Goal: Contribute content: Add original content to the website for others to see

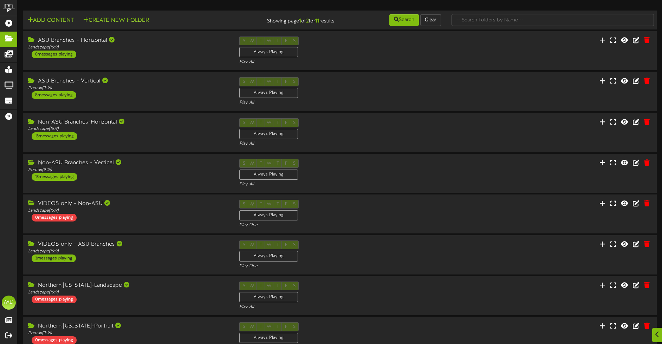
scroll to position [386, 0]
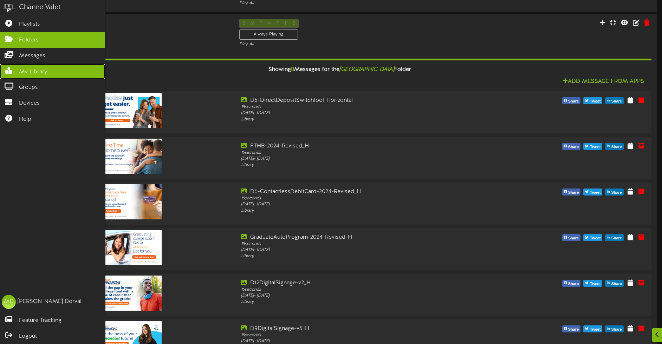
click at [33, 69] on span "My Library" at bounding box center [33, 72] width 28 height 8
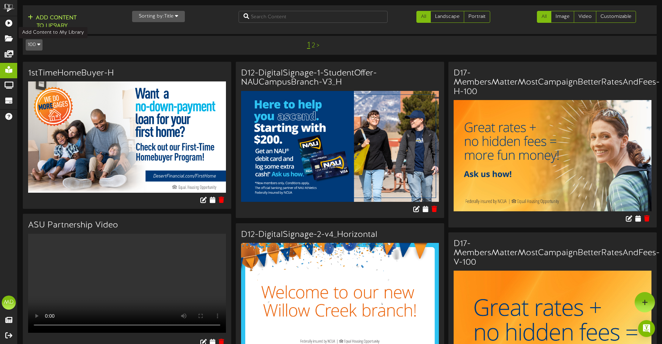
click at [50, 17] on button "Add Content to Library" at bounding box center [52, 22] width 53 height 17
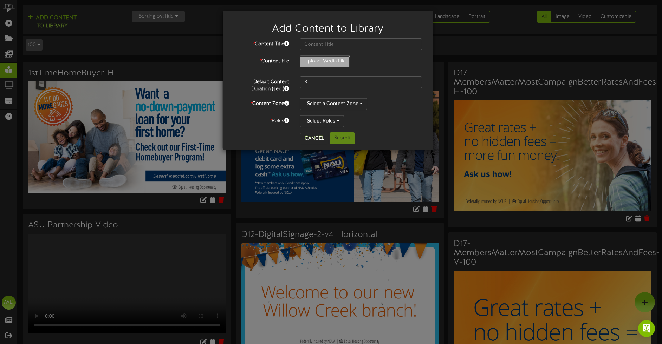
type input "**********"
type input "D7-DigitalSignage-Q1-Mortgage-Member-Campaign-H-2025UPDATE"
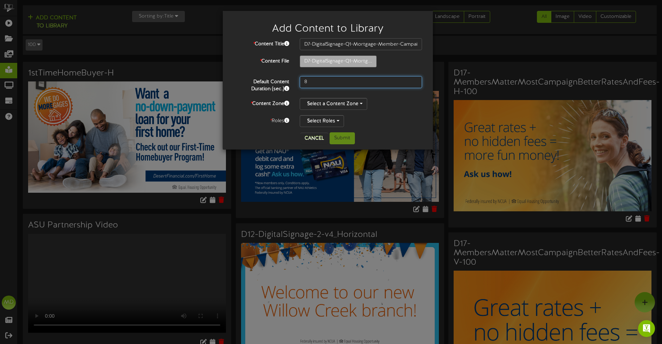
drag, startPoint x: 315, startPoint y: 78, endPoint x: 303, endPoint y: 79, distance: 12.0
click at [303, 79] on input "8" at bounding box center [361, 82] width 123 height 12
type input "15"
click at [359, 104] on button "Select a Content Zone" at bounding box center [333, 104] width 67 height 12
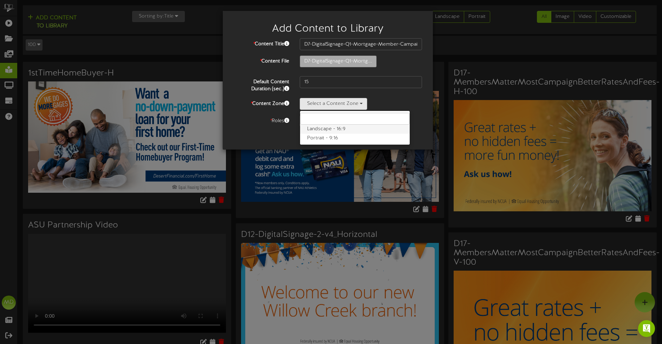
click at [329, 130] on label "Landscape - 16:9" at bounding box center [355, 129] width 110 height 9
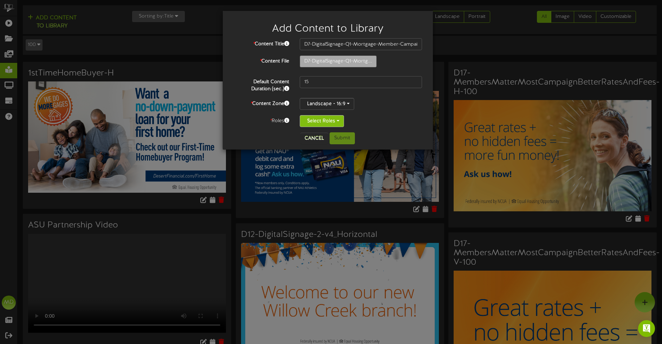
click at [337, 120] on button "Select Roles" at bounding box center [322, 121] width 44 height 12
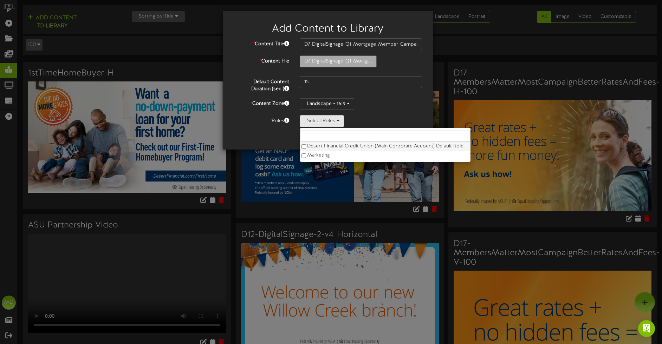
click at [306, 146] on label "Desert Financial Credit Union (Main Corporate Account) Default Role" at bounding box center [385, 146] width 170 height 9
click at [273, 133] on div "Cancel Submit" at bounding box center [328, 139] width 200 height 12
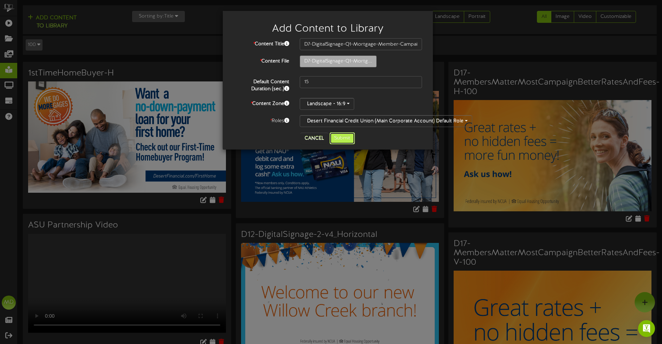
click at [338, 137] on button "Submit" at bounding box center [342, 139] width 25 height 12
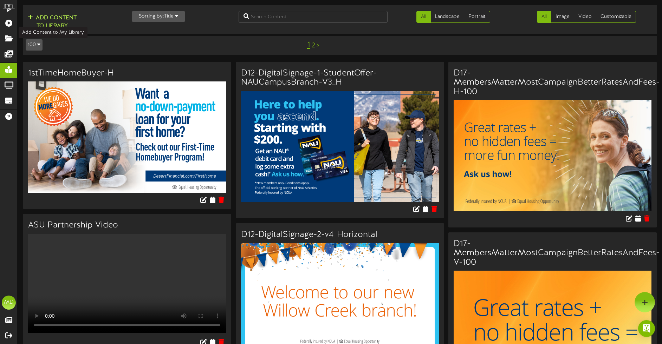
click at [41, 18] on button "Add Content to Library" at bounding box center [52, 22] width 53 height 17
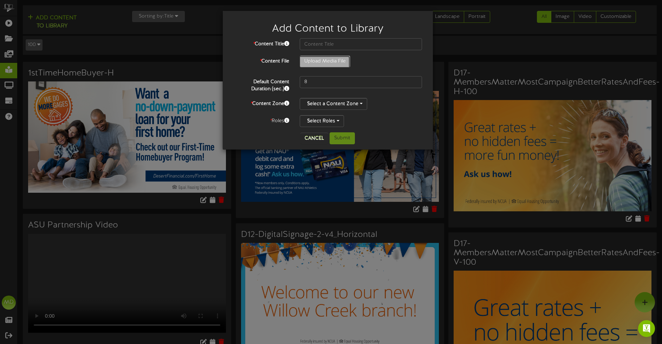
type input "**********"
type input "D7-DigitalSignage-Q1-Mortgage-Member-Campaign-V-2025UPDATE"
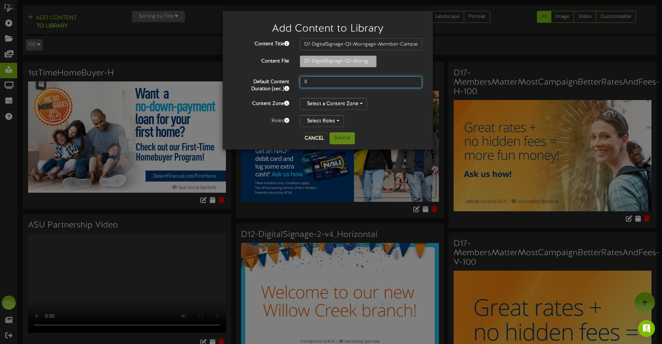
drag, startPoint x: 316, startPoint y: 80, endPoint x: 300, endPoint y: 78, distance: 16.0
click at [301, 78] on input "8" at bounding box center [361, 82] width 123 height 12
type input "15"
click at [360, 100] on button "Select a Content Zone" at bounding box center [333, 104] width 67 height 12
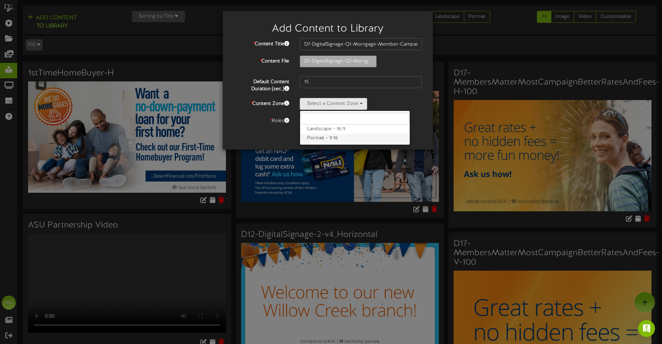
click at [329, 137] on label "Portrait - 9:16" at bounding box center [355, 138] width 110 height 9
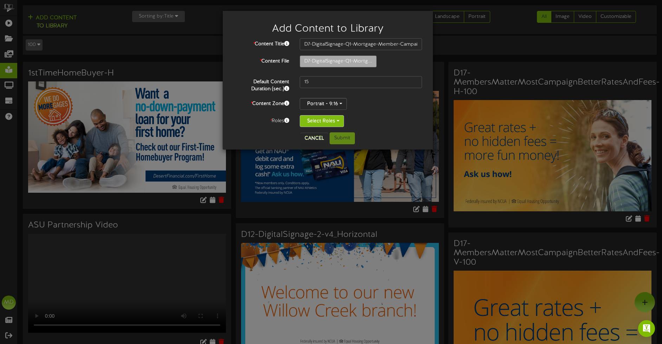
click at [339, 120] on button "Select Roles" at bounding box center [322, 121] width 44 height 12
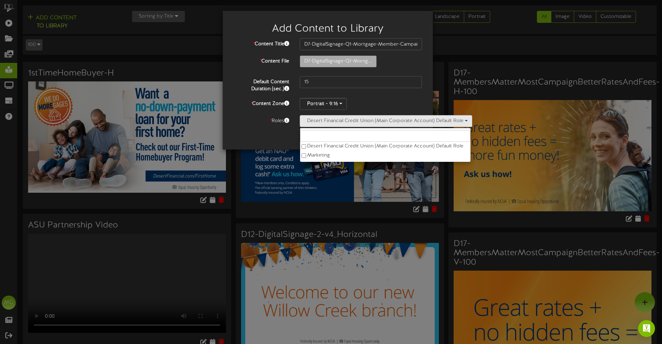
click at [269, 134] on div "Cancel Submit" at bounding box center [328, 139] width 200 height 12
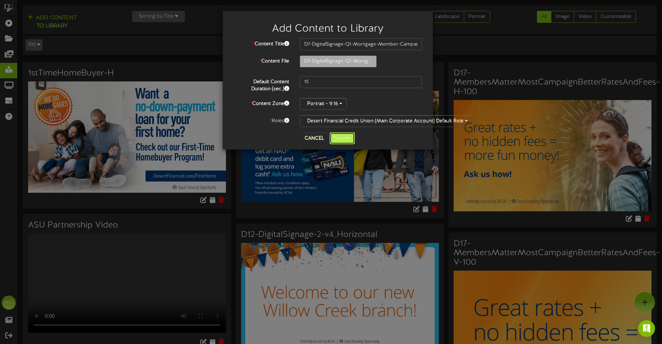
click at [345, 140] on button "Submit" at bounding box center [342, 139] width 25 height 12
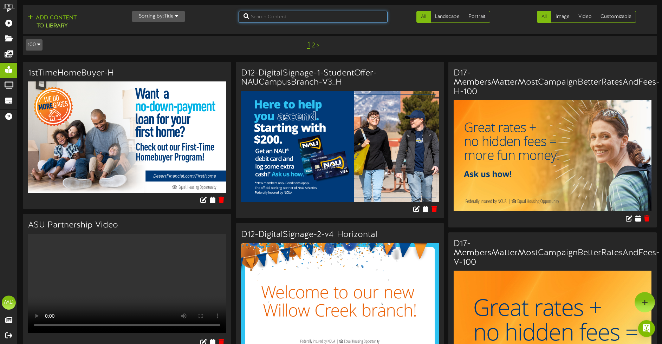
click at [262, 14] on input "text" at bounding box center [313, 17] width 149 height 12
type input "d7"
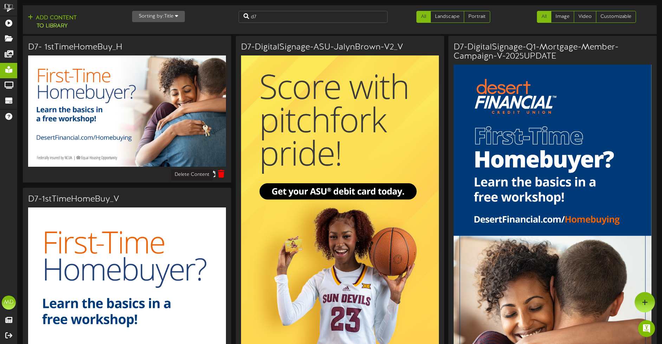
click at [220, 173] on icon at bounding box center [221, 174] width 7 height 8
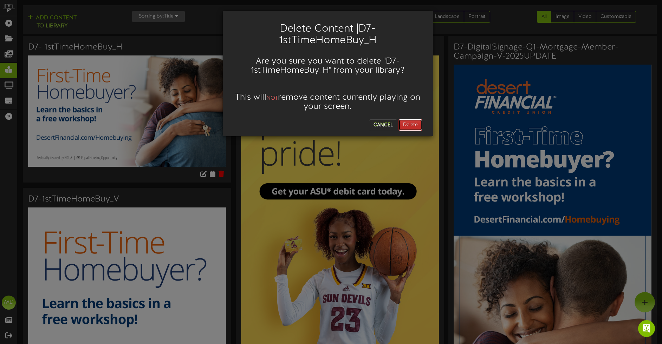
click at [417, 126] on button "Delete" at bounding box center [411, 125] width 24 height 12
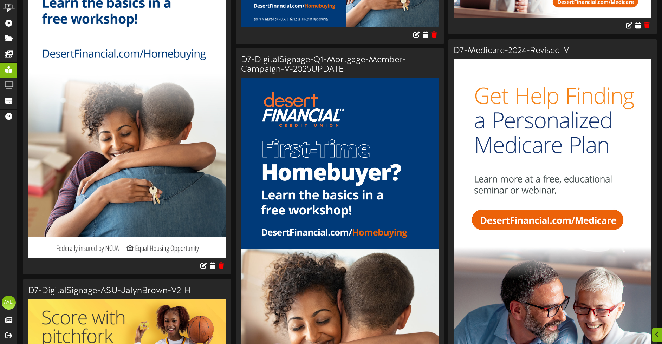
scroll to position [176, 0]
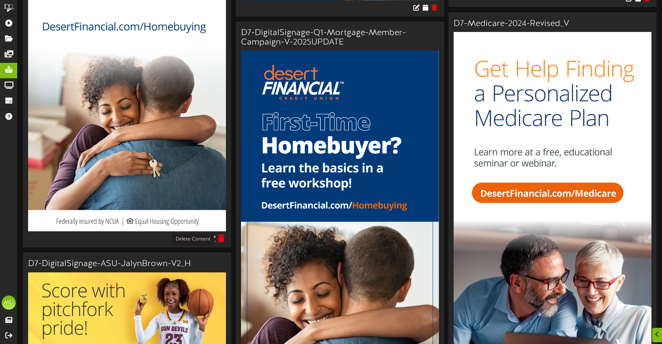
click at [223, 240] on icon at bounding box center [221, 239] width 7 height 8
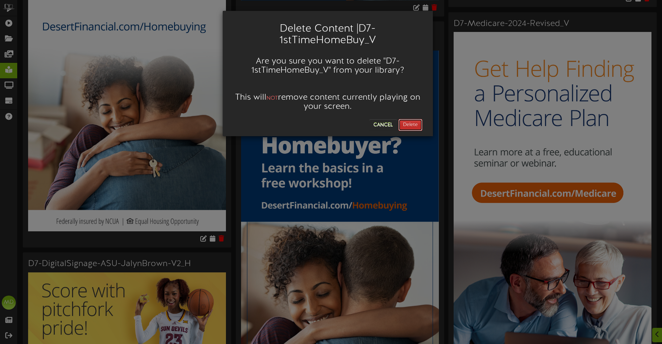
click at [414, 125] on button "Delete" at bounding box center [411, 125] width 24 height 12
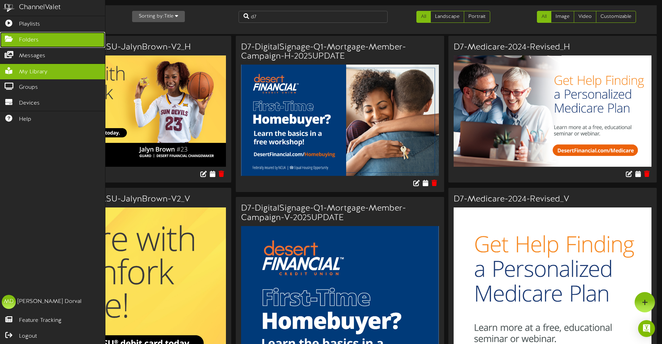
click at [9, 37] on icon at bounding box center [9, 38] width 18 height 5
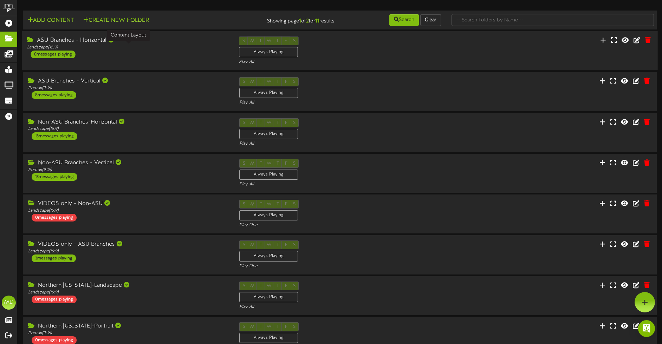
click at [148, 46] on div "Landscape ( 16:9 )" at bounding box center [127, 48] width 201 height 6
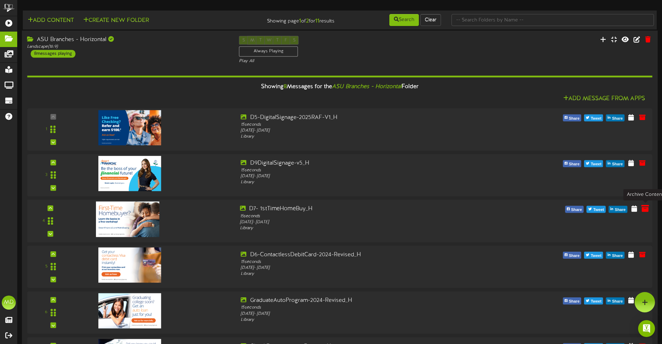
click at [647, 210] on icon at bounding box center [646, 209] width 8 height 8
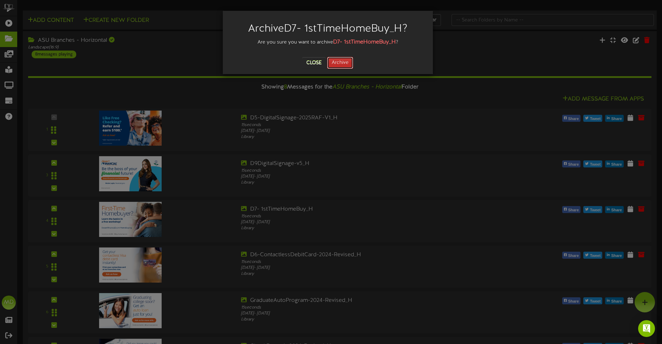
click at [345, 65] on button "Archive" at bounding box center [340, 63] width 26 height 12
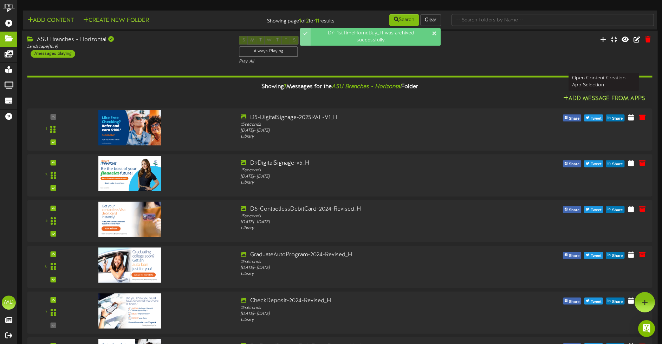
click at [597, 96] on button "Add Message From Apps" at bounding box center [604, 99] width 86 height 9
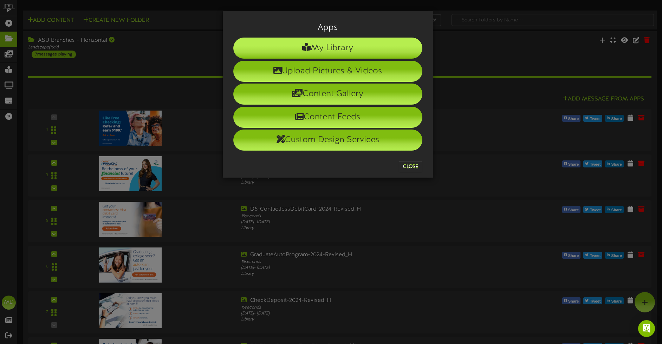
click at [333, 45] on li "My Library" at bounding box center [327, 48] width 189 height 21
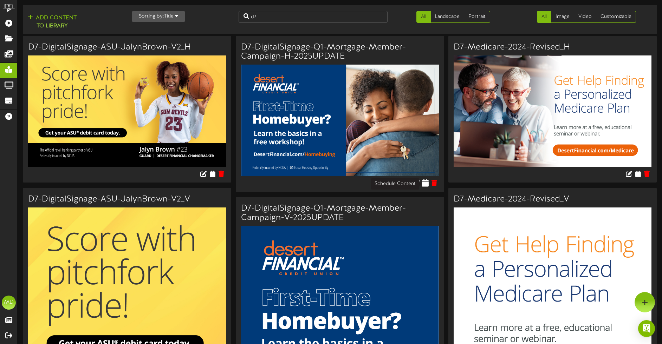
click at [424, 183] on icon at bounding box center [425, 183] width 7 height 8
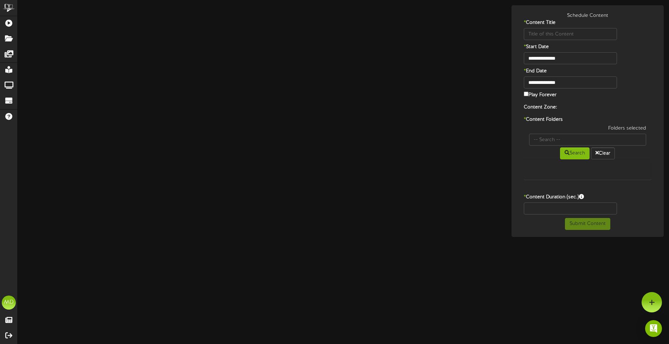
type input "D7-DigitalSignage-Q1-Mortgage-Member-Campaign-H-2025UPDATE"
type input "8"
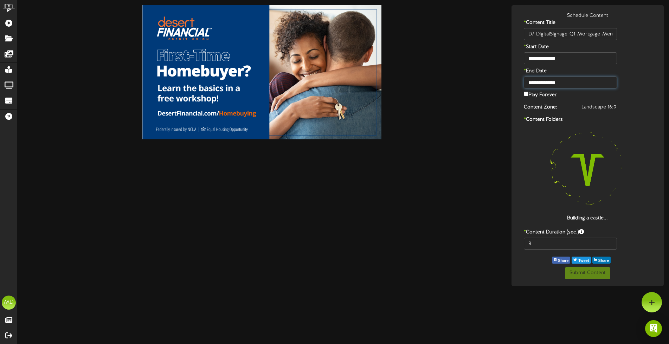
click at [545, 80] on input "**********" at bounding box center [570, 83] width 93 height 12
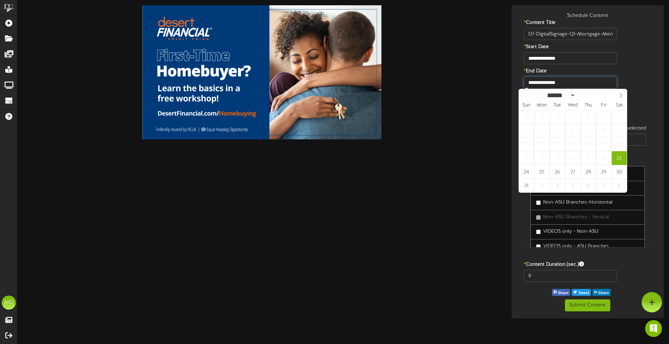
type input "**********"
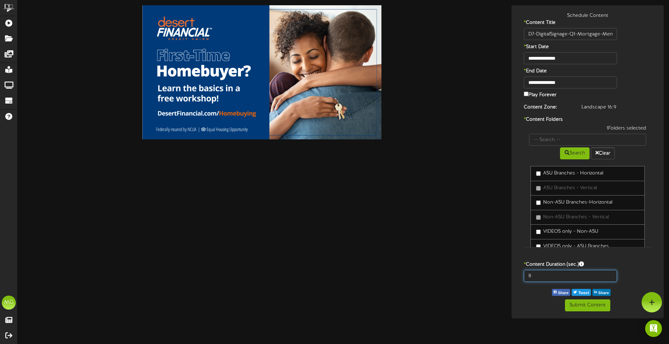
click at [523, 281] on div "8" at bounding box center [571, 276] width 104 height 12
type input "15"
click at [583, 306] on button "Submit Content" at bounding box center [587, 306] width 45 height 12
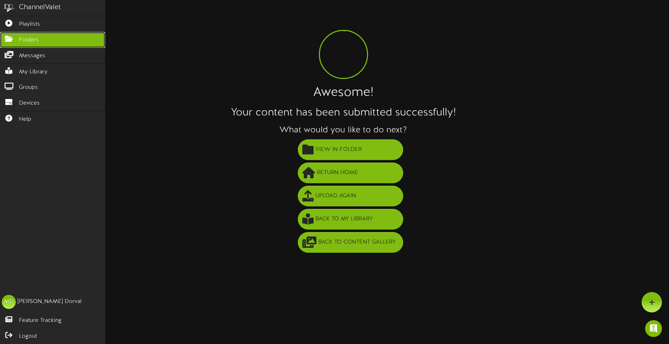
click at [10, 37] on icon at bounding box center [9, 38] width 18 height 5
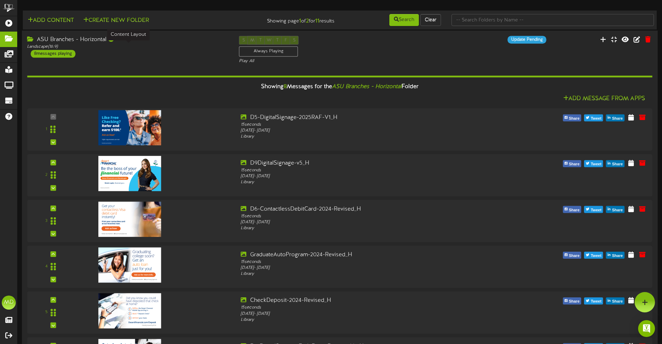
click at [184, 47] on div "Landscape ( 16:9 )" at bounding box center [127, 47] width 201 height 6
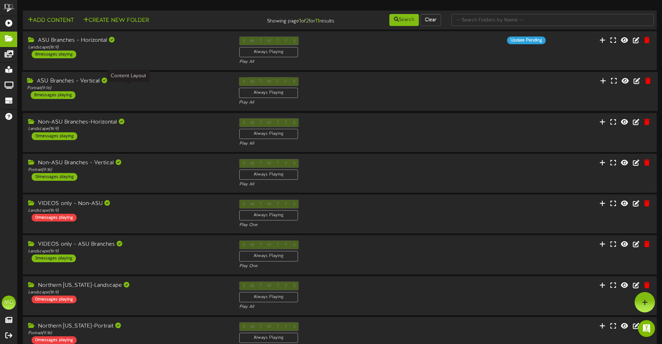
click at [175, 86] on div "Portrait ( 9:16 )" at bounding box center [127, 88] width 201 height 6
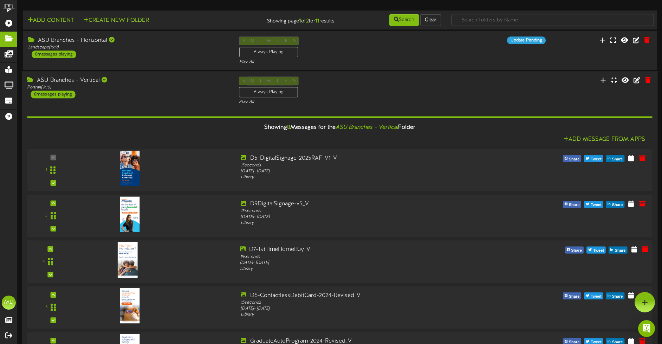
click at [204, 254] on div at bounding box center [156, 258] width 158 height 25
click at [645, 250] on icon at bounding box center [646, 250] width 8 height 8
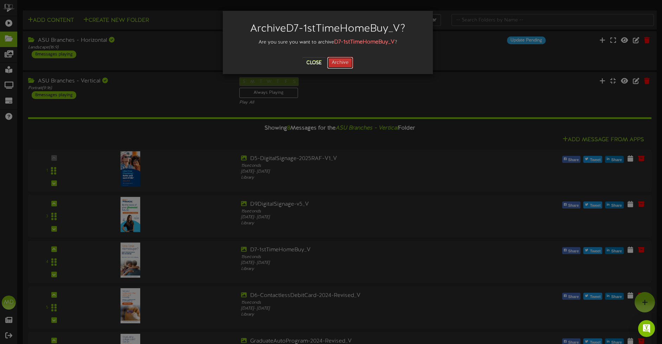
click at [339, 62] on button "Archive" at bounding box center [340, 63] width 26 height 12
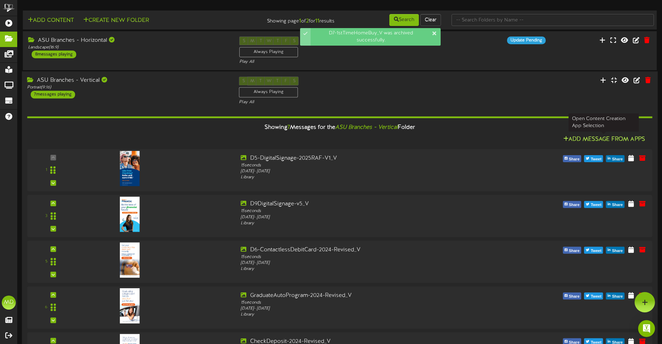
click at [593, 139] on button "Add Message From Apps" at bounding box center [604, 139] width 86 height 9
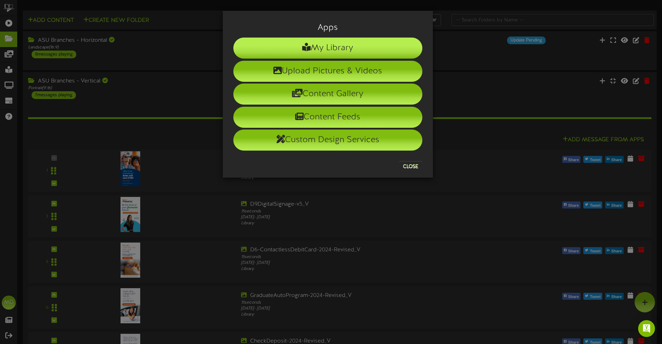
click at [355, 46] on li "My Library" at bounding box center [327, 48] width 189 height 21
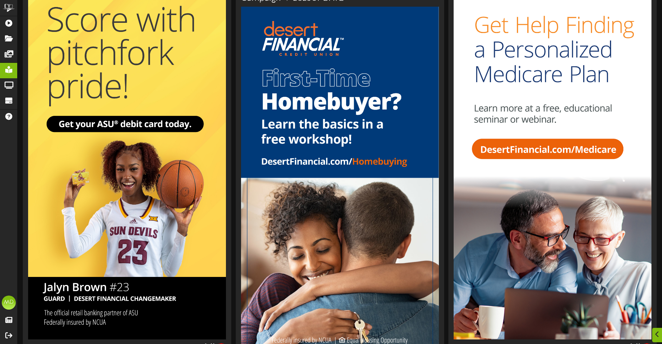
scroll to position [254, 0]
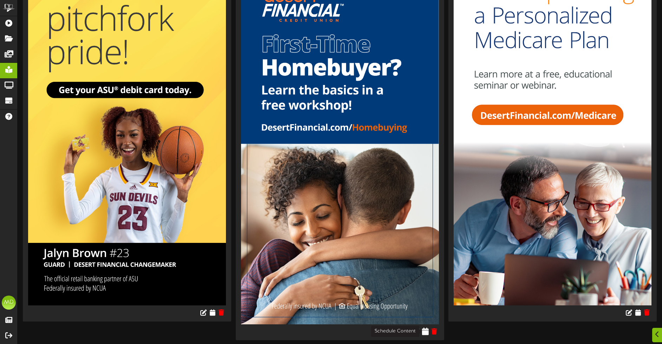
click at [425, 331] on icon at bounding box center [425, 332] width 7 height 8
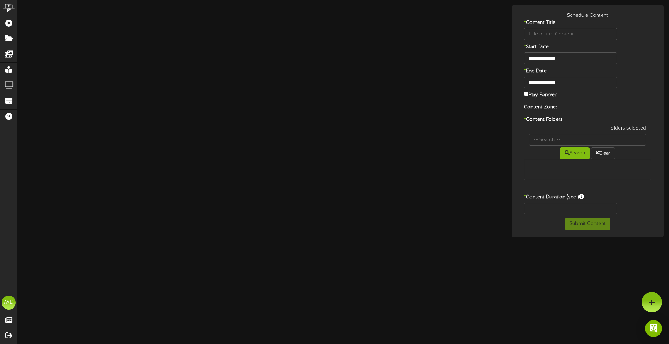
type input "D7-DigitalSignage-Q1-Mortgage-Member-Campaign-V-2025UPDATE"
type input "8"
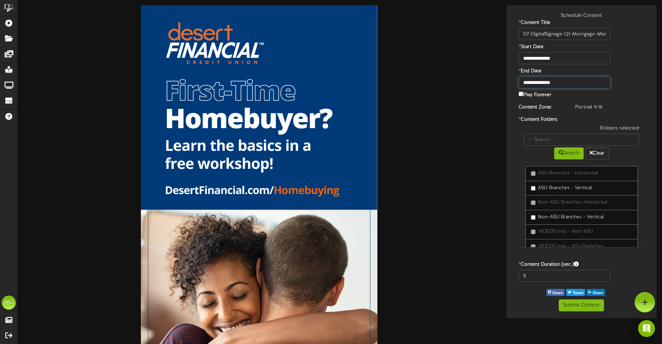
click at [555, 84] on input "**********" at bounding box center [565, 83] width 92 height 12
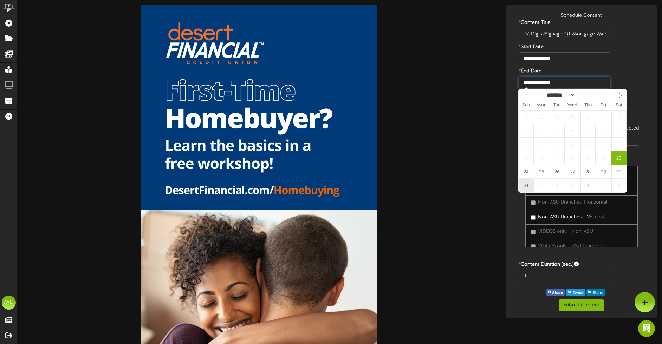
type input "**********"
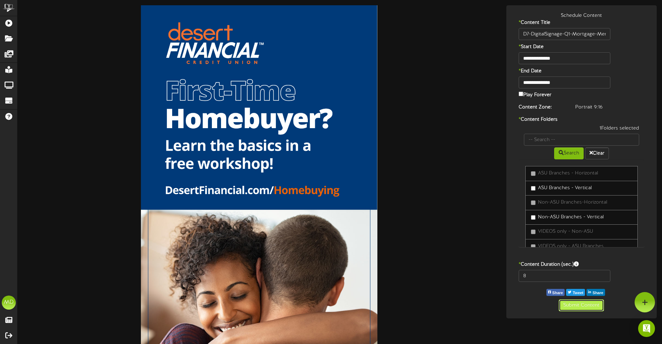
click at [578, 305] on button "Submit Content" at bounding box center [581, 306] width 45 height 12
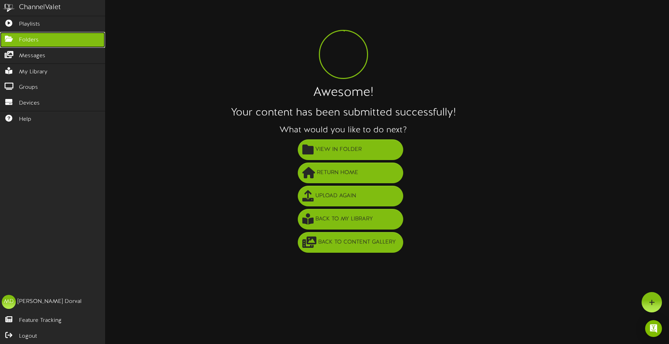
click at [10, 40] on icon at bounding box center [9, 38] width 18 height 5
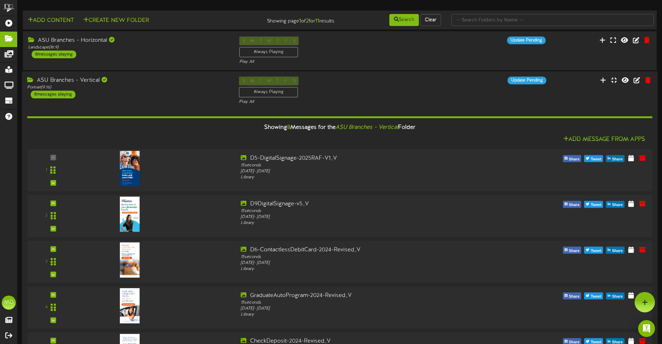
click at [205, 128] on div "Showing 8 Messages for the ASU Branches - Vertical Folder" at bounding box center [340, 127] width 636 height 15
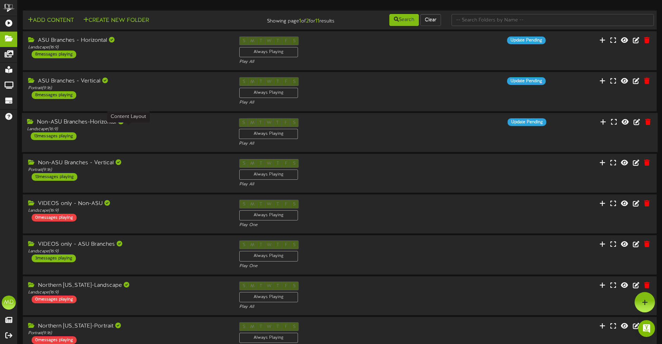
click at [167, 131] on div "Landscape ( 16:9 )" at bounding box center [127, 129] width 201 height 6
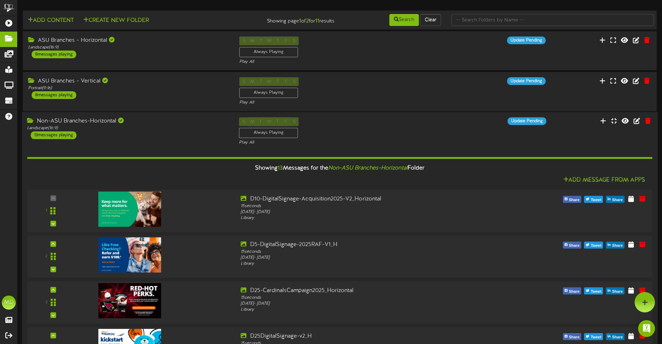
click at [198, 174] on div "Showing 13 Messages for the Non-ASU Branches-Horizontal Folder" at bounding box center [340, 168] width 636 height 15
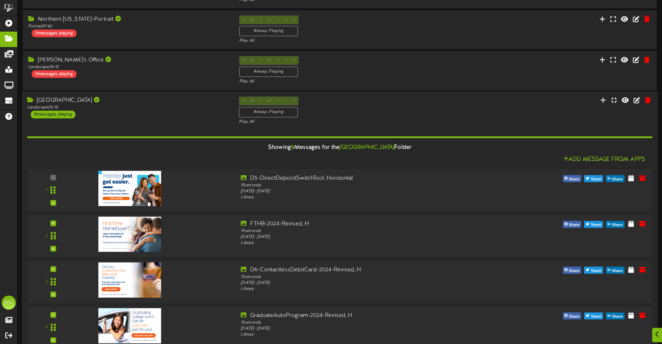
scroll to position [352, 0]
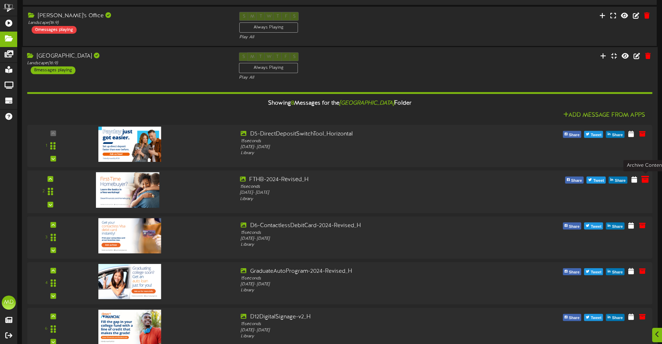
click at [650, 182] on button at bounding box center [645, 180] width 12 height 11
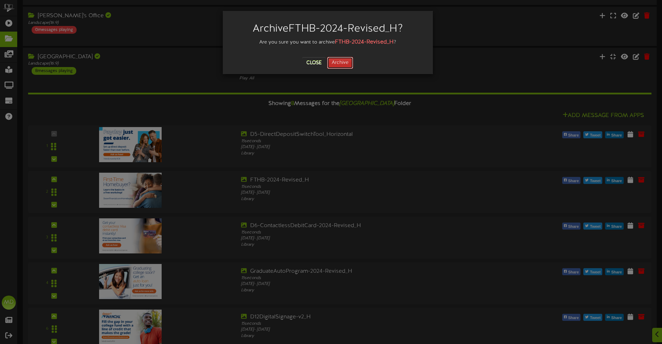
click at [347, 64] on button "Archive" at bounding box center [340, 63] width 26 height 12
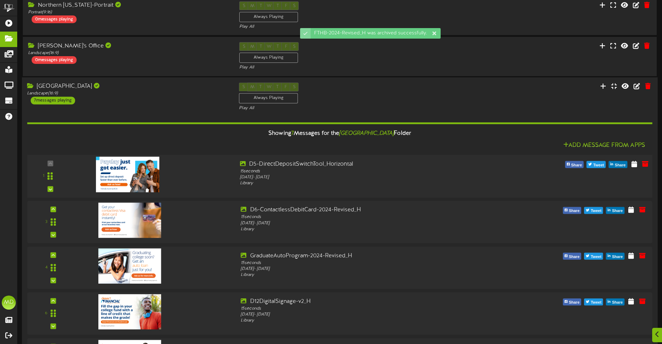
scroll to position [365, 0]
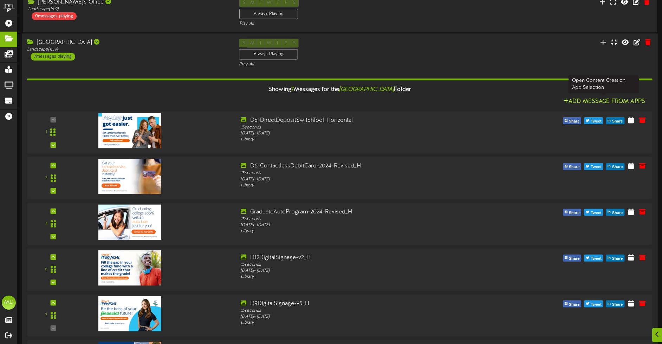
click at [596, 102] on button "Add Message From Apps" at bounding box center [604, 101] width 86 height 9
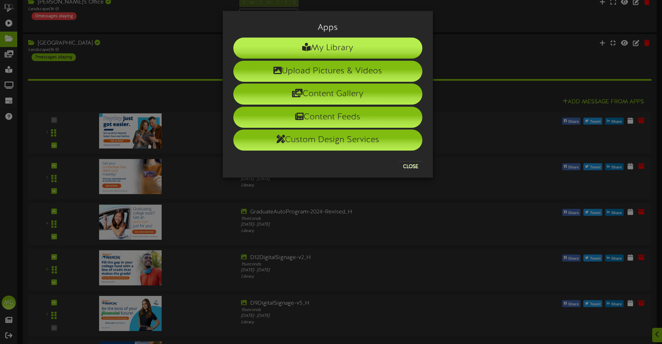
click at [350, 47] on li "My Library" at bounding box center [327, 48] width 189 height 21
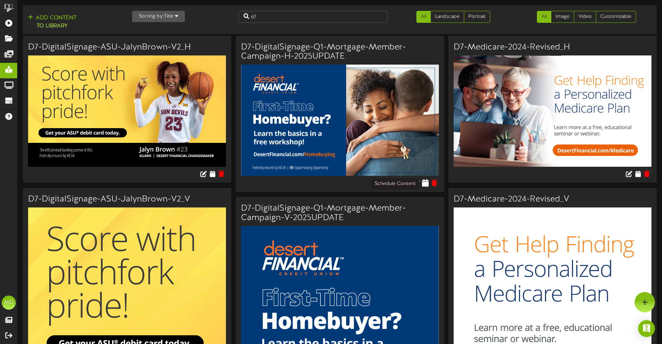
click at [426, 182] on icon at bounding box center [425, 183] width 7 height 8
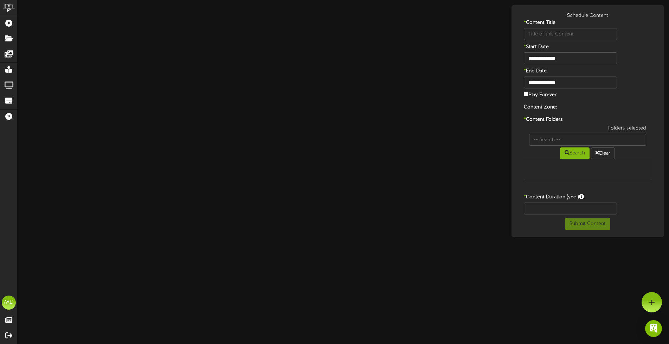
type input "D7-DigitalSignage-Q1-Mortgage-Member-Campaign-H-2025UPDATE"
type input "8"
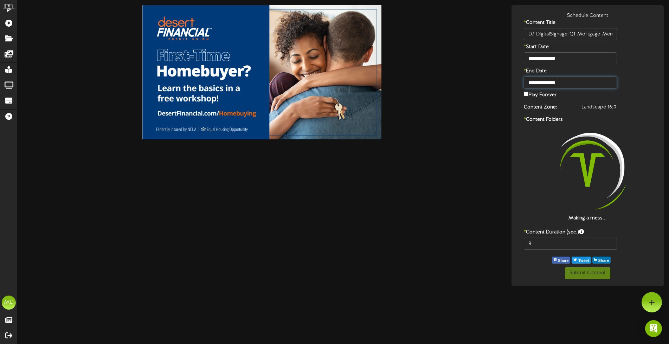
click at [548, 80] on input "**********" at bounding box center [570, 83] width 93 height 12
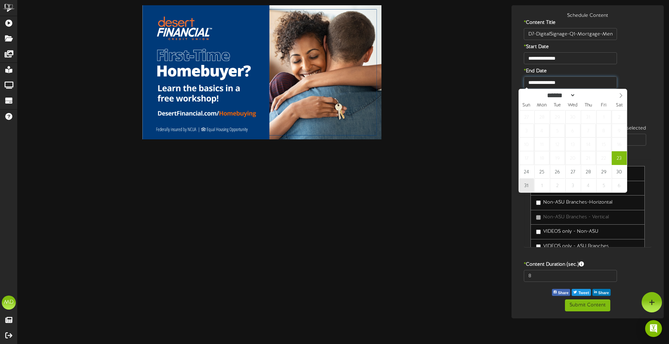
type input "**********"
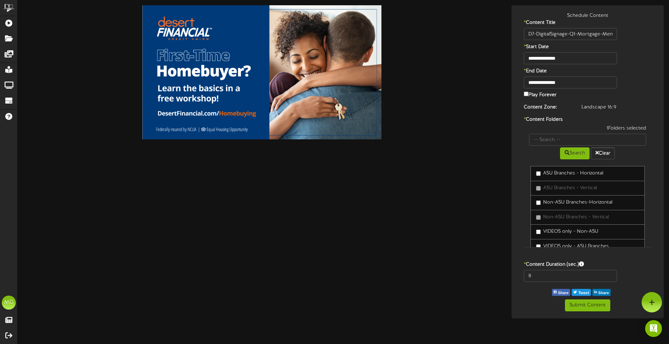
click at [536, 268] on div "* Content Duration (sec.)" at bounding box center [587, 266] width 149 height 9
drag, startPoint x: 535, startPoint y: 271, endPoint x: 521, endPoint y: 271, distance: 13.7
click at [521, 271] on div "8" at bounding box center [571, 276] width 104 height 12
type input "15"
click at [587, 301] on button "Submit Content" at bounding box center [587, 306] width 45 height 12
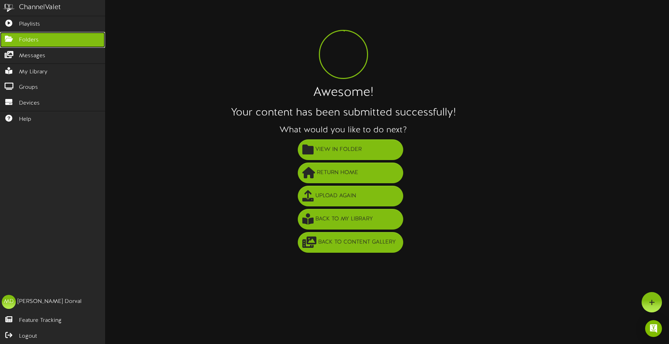
click at [9, 39] on icon at bounding box center [9, 38] width 18 height 5
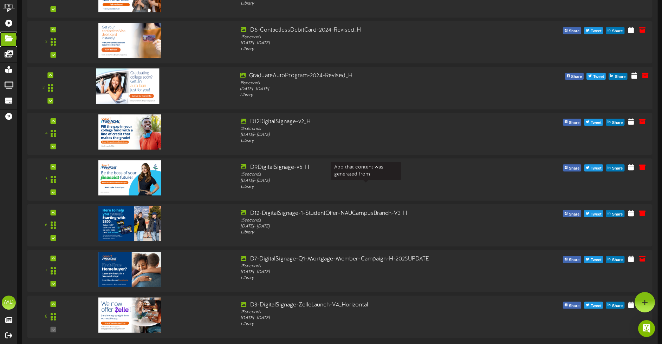
scroll to position [488, 0]
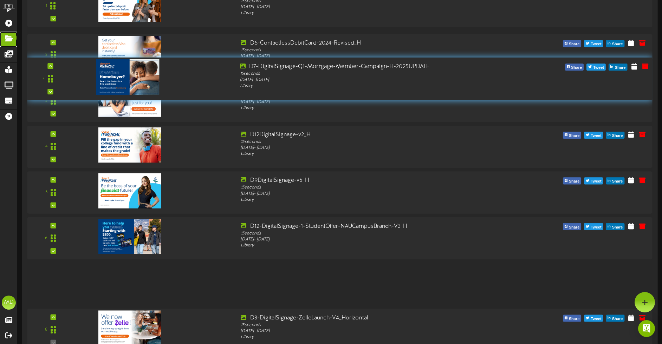
drag, startPoint x: 55, startPoint y: 284, endPoint x: 93, endPoint y: 79, distance: 208.4
click at [93, 79] on div "7" at bounding box center [340, 79] width 632 height 32
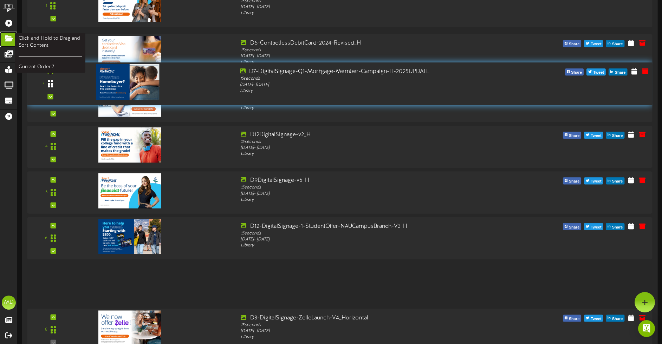
drag, startPoint x: 50, startPoint y: 282, endPoint x: 47, endPoint y: 83, distance: 199.7
click at [48, 83] on icon at bounding box center [50, 83] width 5 height 8
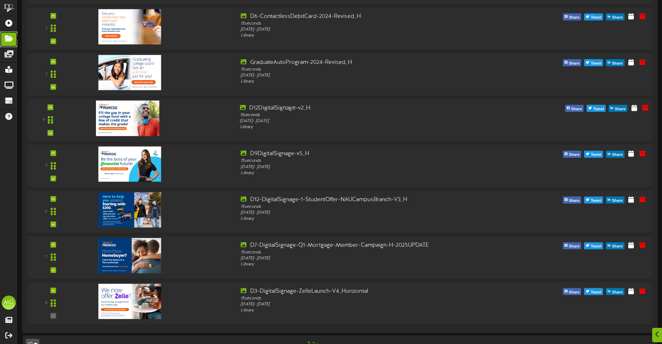
scroll to position [532, 0]
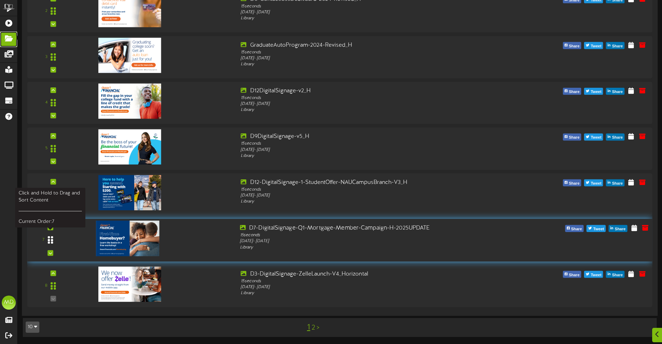
click at [49, 241] on icon at bounding box center [50, 240] width 5 height 8
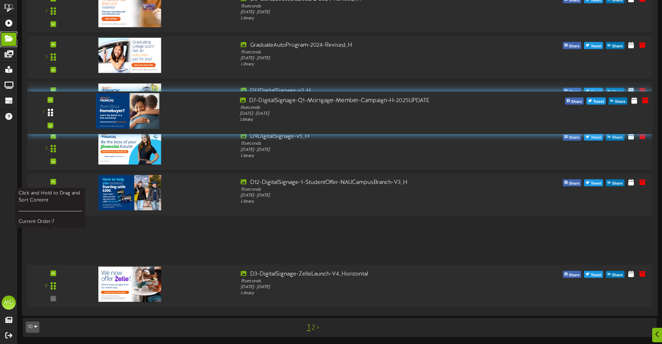
drag, startPoint x: 52, startPoint y: 241, endPoint x: 57, endPoint y: 114, distance: 127.3
click at [57, 114] on div at bounding box center [51, 113] width 16 height 18
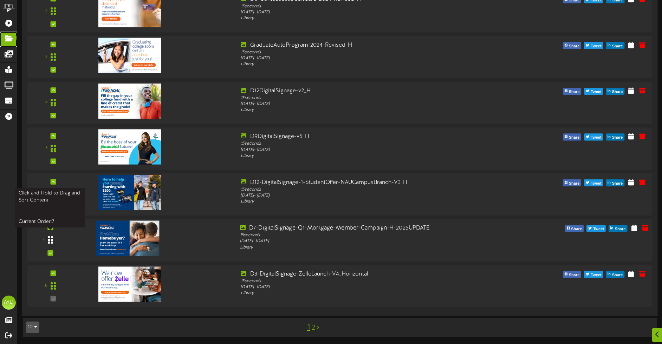
click at [50, 240] on icon at bounding box center [50, 240] width 5 height 8
click at [48, 242] on icon at bounding box center [50, 240] width 5 height 8
click at [40, 241] on div "7" at bounding box center [51, 240] width 42 height 32
click at [66, 239] on div "7" at bounding box center [51, 240] width 42 height 32
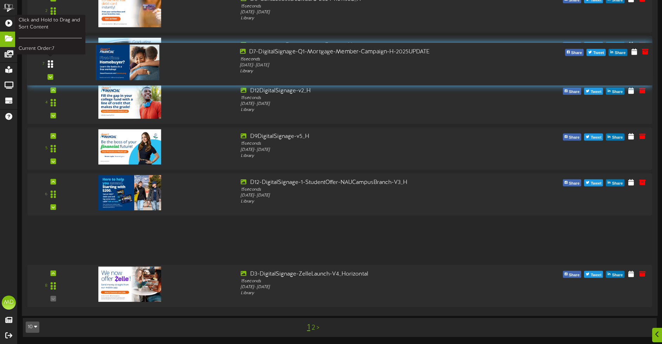
drag, startPoint x: 44, startPoint y: 240, endPoint x: 47, endPoint y: 64, distance: 176.1
click at [47, 64] on div at bounding box center [51, 64] width 16 height 18
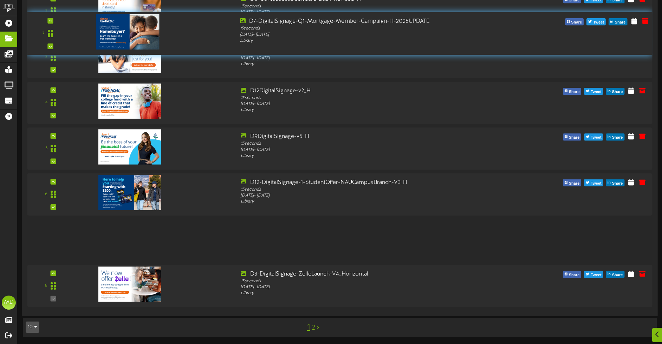
drag, startPoint x: 51, startPoint y: 239, endPoint x: 77, endPoint y: 32, distance: 208.4
click at [77, 32] on div "7" at bounding box center [340, 33] width 632 height 32
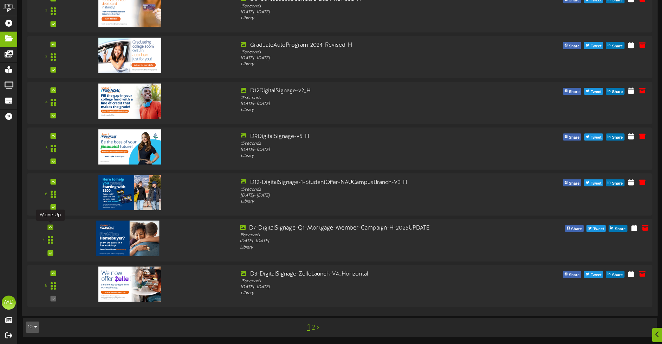
click at [52, 228] on div at bounding box center [50, 228] width 6 height 6
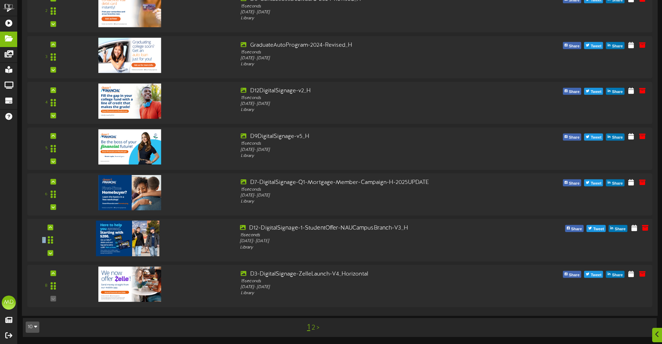
click at [57, 228] on div "7" at bounding box center [51, 240] width 42 height 32
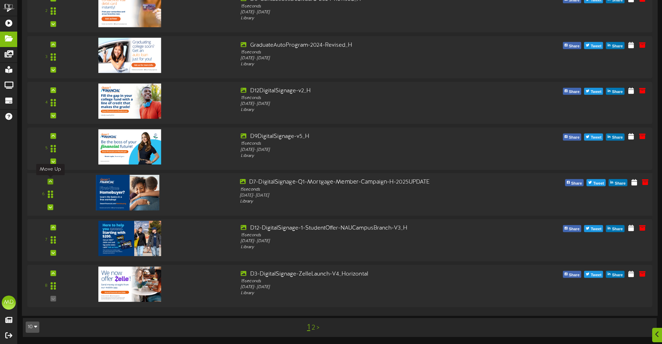
click at [51, 181] on icon at bounding box center [50, 182] width 3 height 4
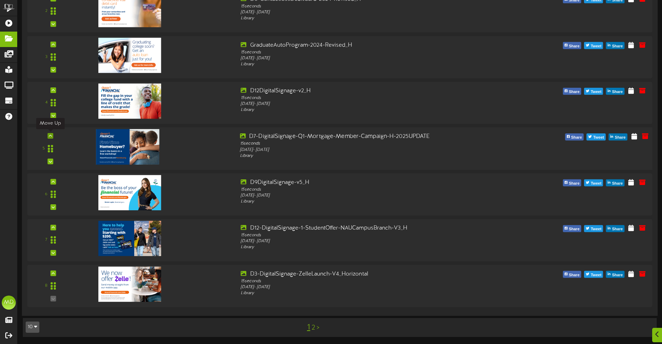
click at [50, 134] on icon at bounding box center [50, 136] width 3 height 4
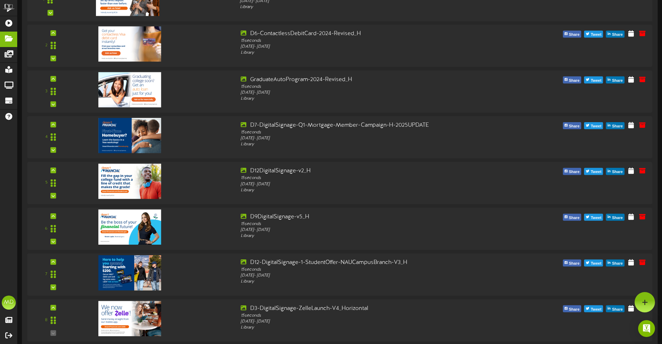
scroll to position [488, 0]
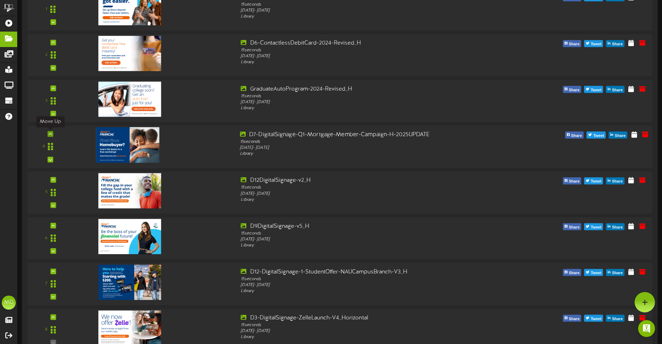
click at [51, 133] on icon at bounding box center [50, 134] width 3 height 4
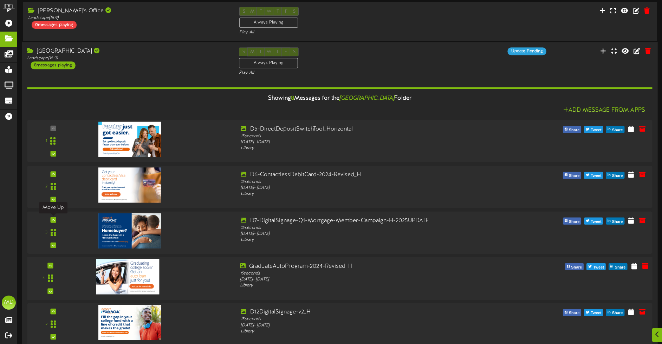
scroll to position [444, 0]
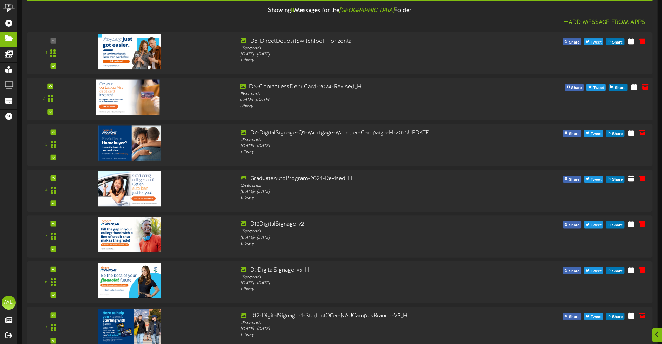
click at [142, 103] on img at bounding box center [127, 97] width 63 height 36
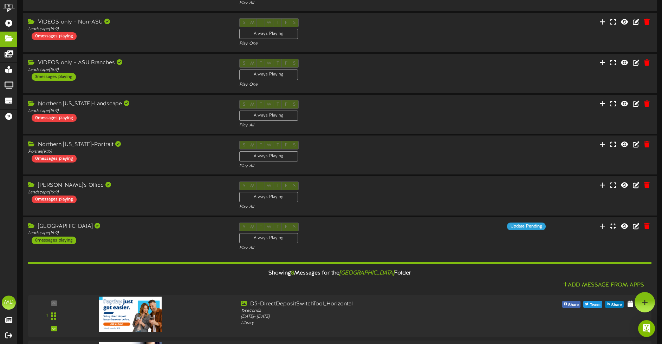
scroll to position [137, 0]
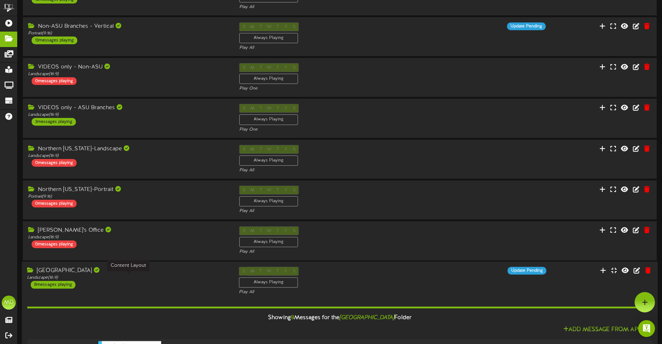
click at [176, 277] on div "Landscape ( 16:9 )" at bounding box center [127, 278] width 201 height 6
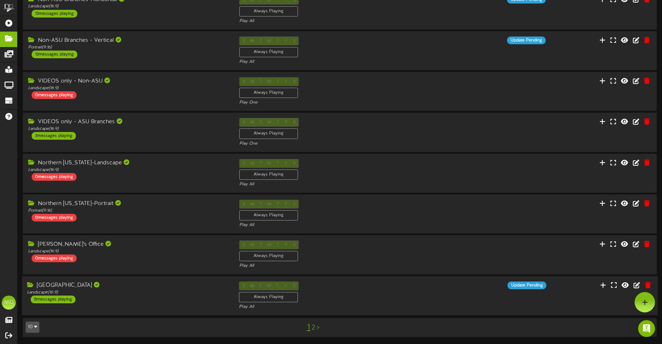
scroll to position [123, 0]
